Goal: Task Accomplishment & Management: Use online tool/utility

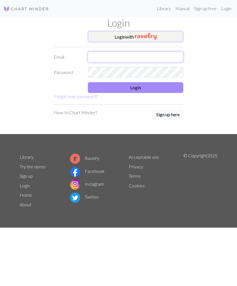
type input "[EMAIL_ADDRESS][DOMAIN_NAME]"
click at [132, 92] on button "Login" at bounding box center [135, 87] width 95 height 11
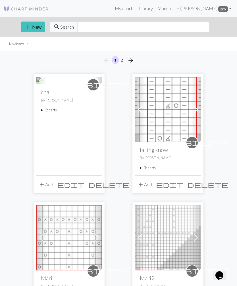
click at [55, 113] on summary "2 charts" at bounding box center [69, 109] width 56 height 5
click at [53, 126] on link "chal2" at bounding box center [50, 123] width 9 height 5
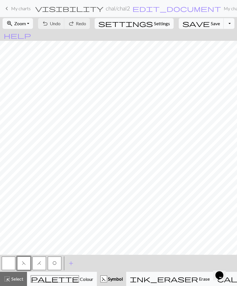
click at [154, 25] on span "Settings" at bounding box center [162, 23] width 16 height 7
select select "aran"
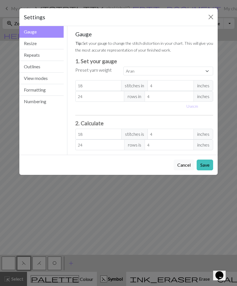
click at [30, 65] on button "Outlines" at bounding box center [41, 67] width 44 height 12
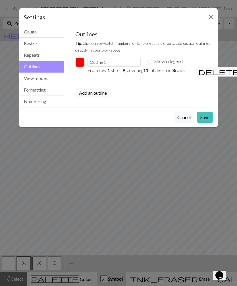
click at [32, 78] on button "View modes" at bounding box center [41, 79] width 44 height 12
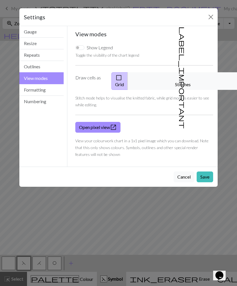
click at [30, 91] on button "Formatting" at bounding box center [41, 90] width 44 height 12
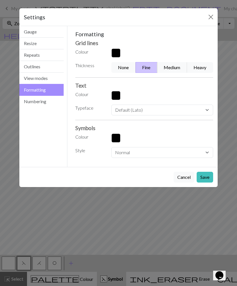
click at [117, 53] on button "button" at bounding box center [115, 52] width 9 height 9
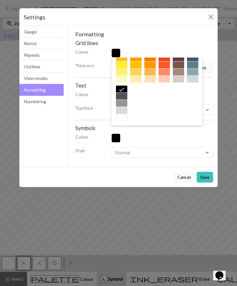
scroll to position [91, 0]
click at [123, 105] on div at bounding box center [121, 103] width 11 height 7
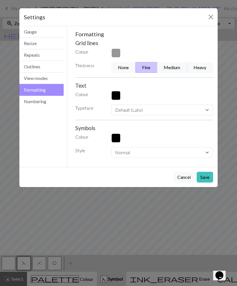
click at [206, 181] on button "Save" at bounding box center [204, 177] width 16 height 11
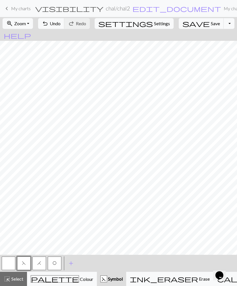
click at [154, 24] on span "Settings" at bounding box center [162, 23] width 16 height 7
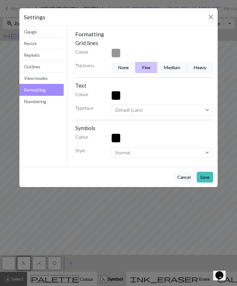
click at [122, 68] on button "None" at bounding box center [123, 67] width 24 height 11
click at [204, 178] on button "Save" at bounding box center [204, 177] width 16 height 11
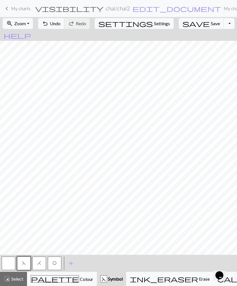
click at [154, 24] on span "Settings" at bounding box center [162, 23] width 16 height 7
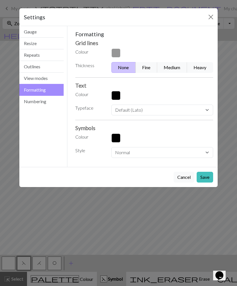
click at [149, 66] on button "Fine" at bounding box center [146, 67] width 22 height 11
click at [117, 55] on button "button" at bounding box center [115, 52] width 9 height 9
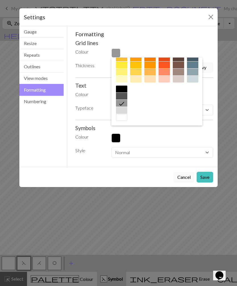
click at [124, 112] on div at bounding box center [121, 110] width 11 height 7
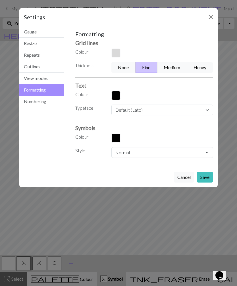
click at [206, 179] on button "Save" at bounding box center [204, 177] width 16 height 11
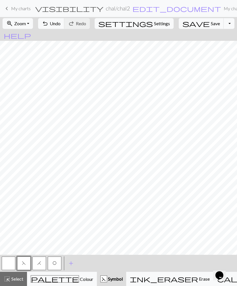
click at [10, 11] on link "keyboard_arrow_left My charts" at bounding box center [16, 9] width 27 height 10
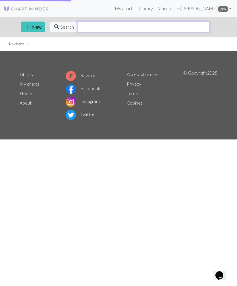
click at [192, 25] on input "text" at bounding box center [143, 27] width 132 height 11
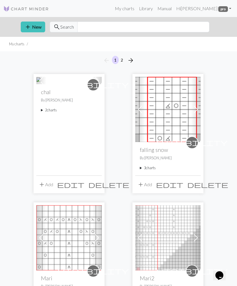
click at [48, 183] on button "add Add" at bounding box center [45, 184] width 19 height 11
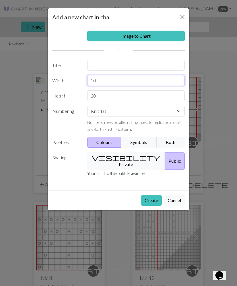
click at [102, 81] on input "20" at bounding box center [136, 80] width 98 height 11
type input "2"
type input "36"
click at [102, 98] on input "20" at bounding box center [136, 95] width 98 height 11
type input "2"
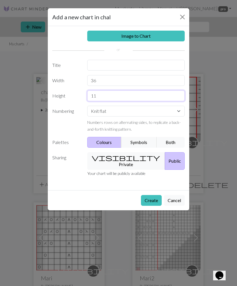
type input "11"
click at [172, 141] on button "Both" at bounding box center [170, 142] width 28 height 11
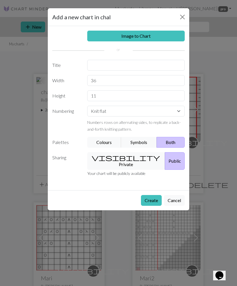
click at [122, 158] on button "visibility Private" at bounding box center [126, 161] width 78 height 18
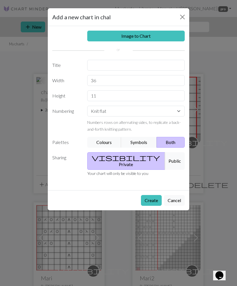
click at [155, 195] on button "Create" at bounding box center [151, 200] width 21 height 11
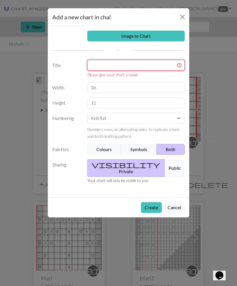
click at [121, 68] on input "text" at bounding box center [136, 65] width 98 height 11
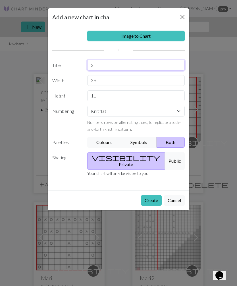
type input "2"
click at [154, 195] on button "Create" at bounding box center [151, 200] width 21 height 11
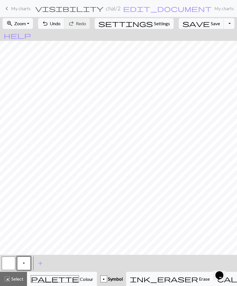
click at [40, 261] on span "add" at bounding box center [40, 263] width 7 height 8
click at [22, 263] on button "p" at bounding box center [24, 264] width 14 height 14
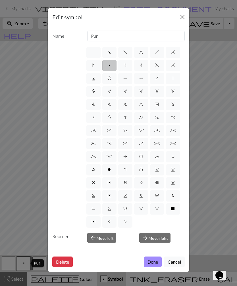
click at [60, 267] on button "Delete" at bounding box center [62, 262] width 20 height 11
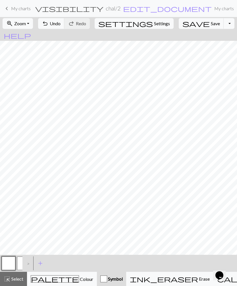
click at [7, 257] on button "button" at bounding box center [9, 264] width 14 height 14
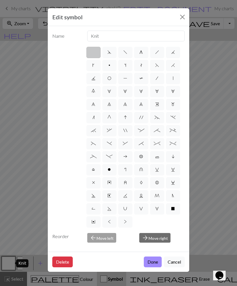
click at [17, 210] on div "Edit symbol Name Knit d f g h j k p s t F H J O P T / | 0 1 2 3 4 5 6 7 8 9 e m…" at bounding box center [118, 143] width 237 height 286
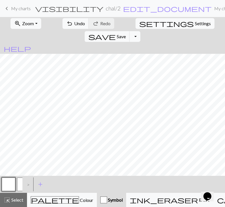
click at [140, 31] on button "Toggle Dropdown" at bounding box center [134, 36] width 11 height 11
click at [14, 203] on div "highlight_alt Select Select" at bounding box center [14, 200] width 20 height 7
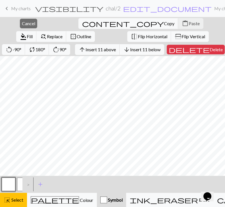
click at [95, 23] on div "content_copy Copy content_paste Paste" at bounding box center [141, 23] width 128 height 13
click at [92, 22] on div "content_copy Copy content_paste Paste" at bounding box center [141, 23] width 128 height 13
